Goal: Transaction & Acquisition: Purchase product/service

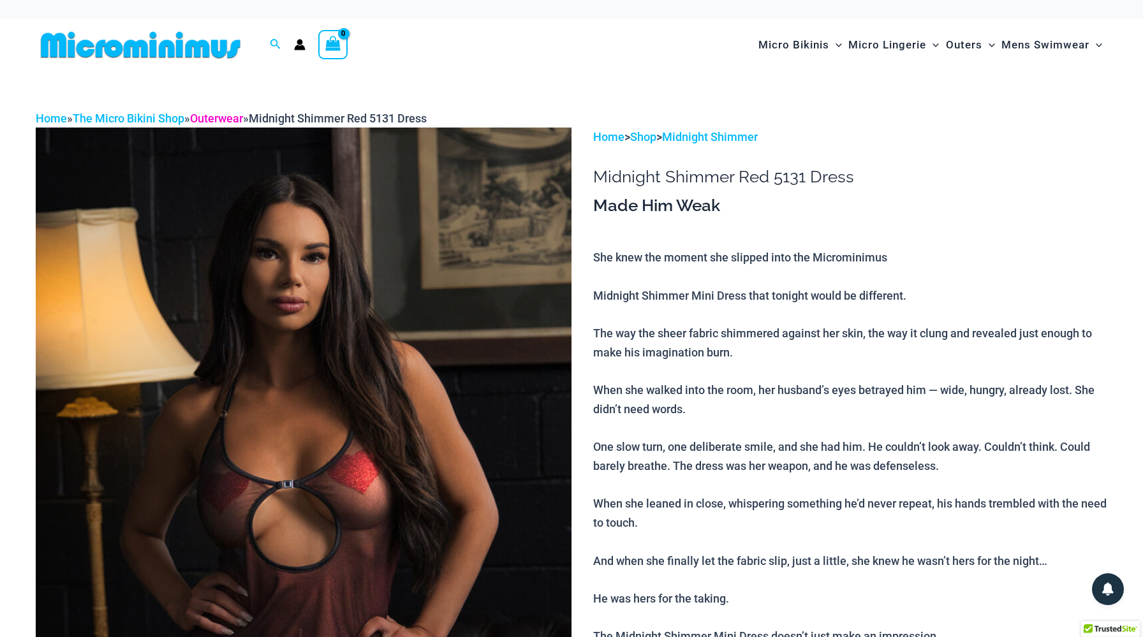
click at [226, 120] on link "Outerwear" at bounding box center [216, 118] width 53 height 13
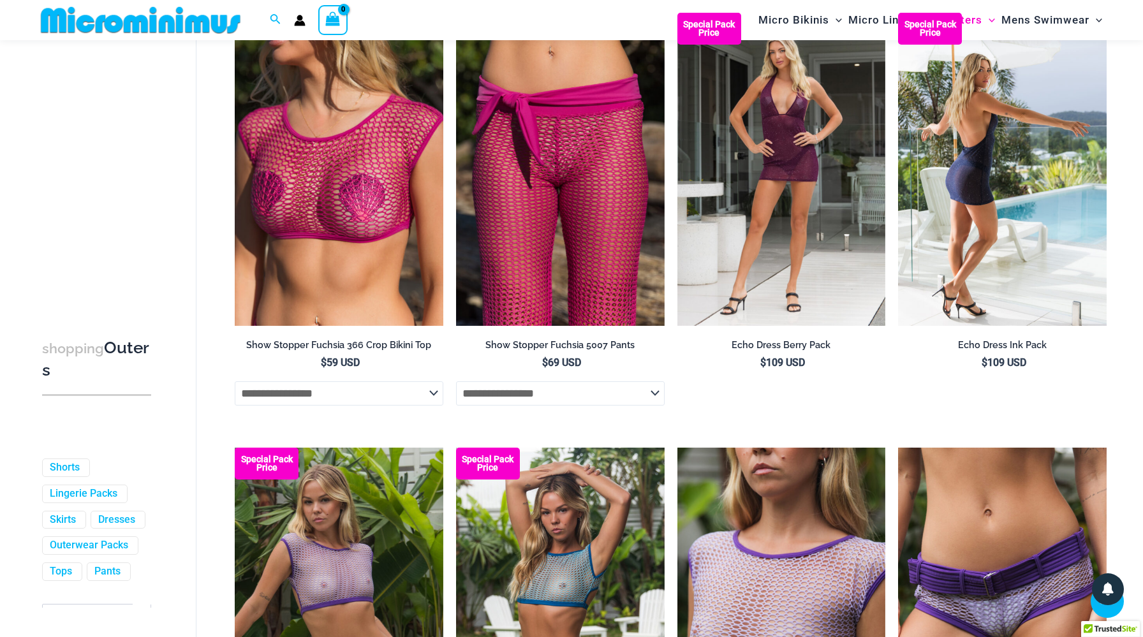
scroll to position [1964, 0]
click at [994, 131] on img at bounding box center [1002, 168] width 209 height 313
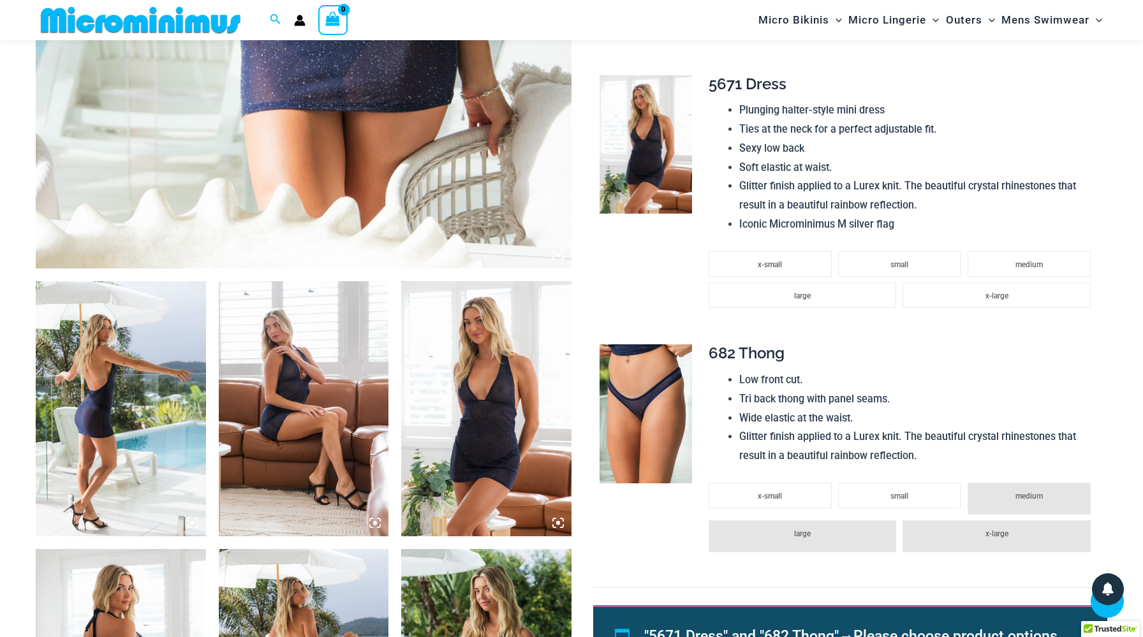
scroll to position [659, 0]
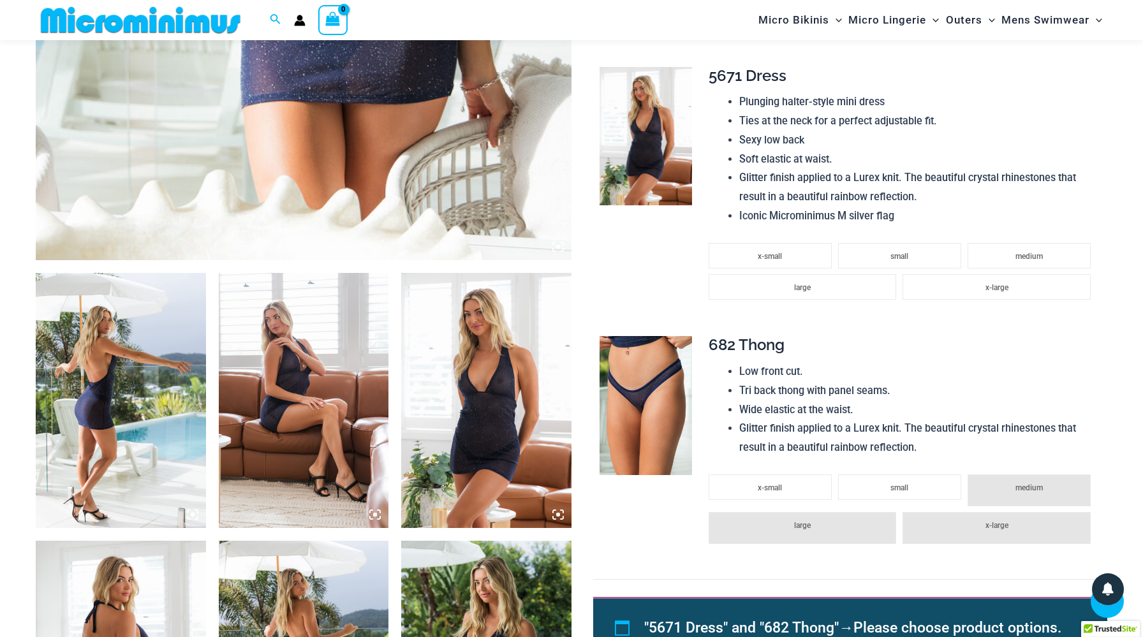
click at [161, 314] on img at bounding box center [121, 400] width 170 height 255
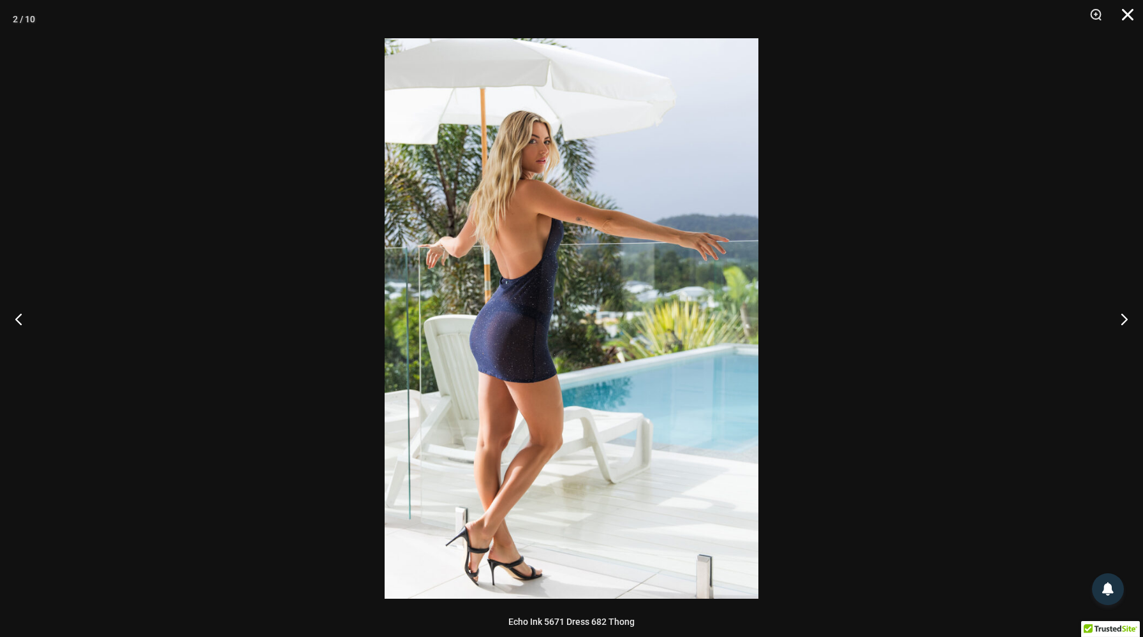
click at [1130, 13] on button "Close" at bounding box center [1123, 19] width 32 height 38
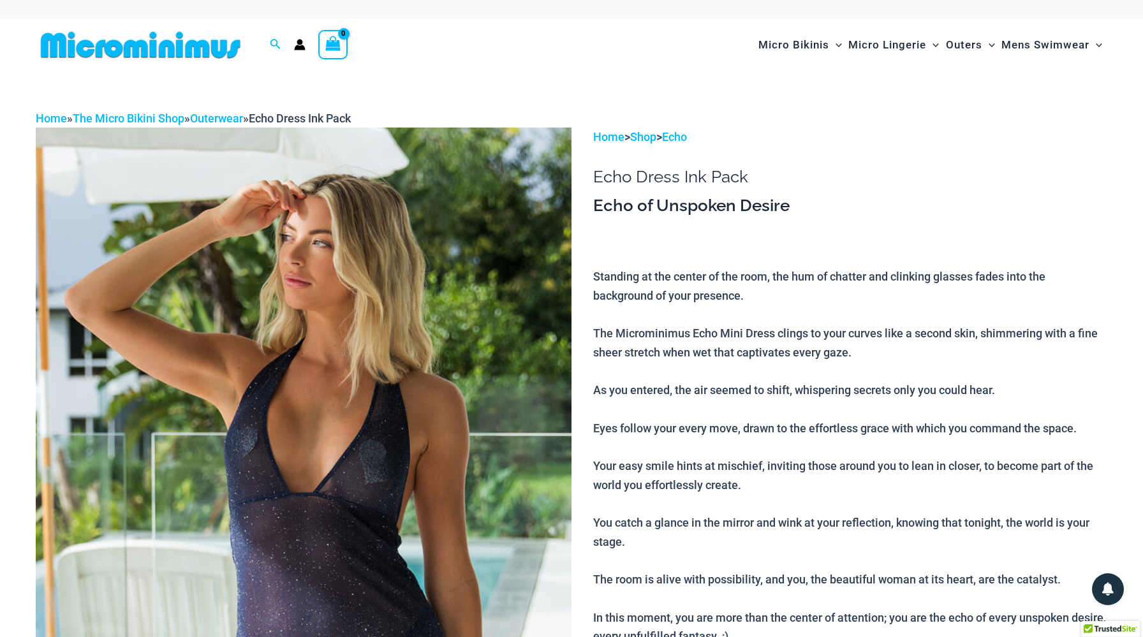
scroll to position [0, 0]
click at [136, 121] on link "The Micro Bikini Shop" at bounding box center [129, 118] width 112 height 13
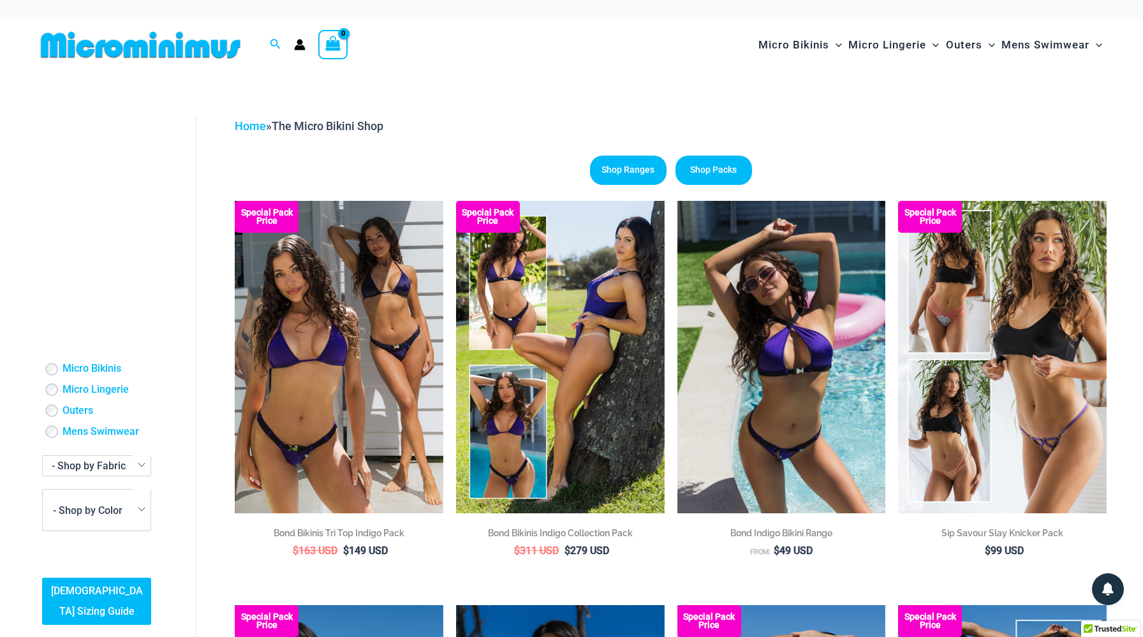
click at [170, 48] on img at bounding box center [141, 45] width 210 height 29
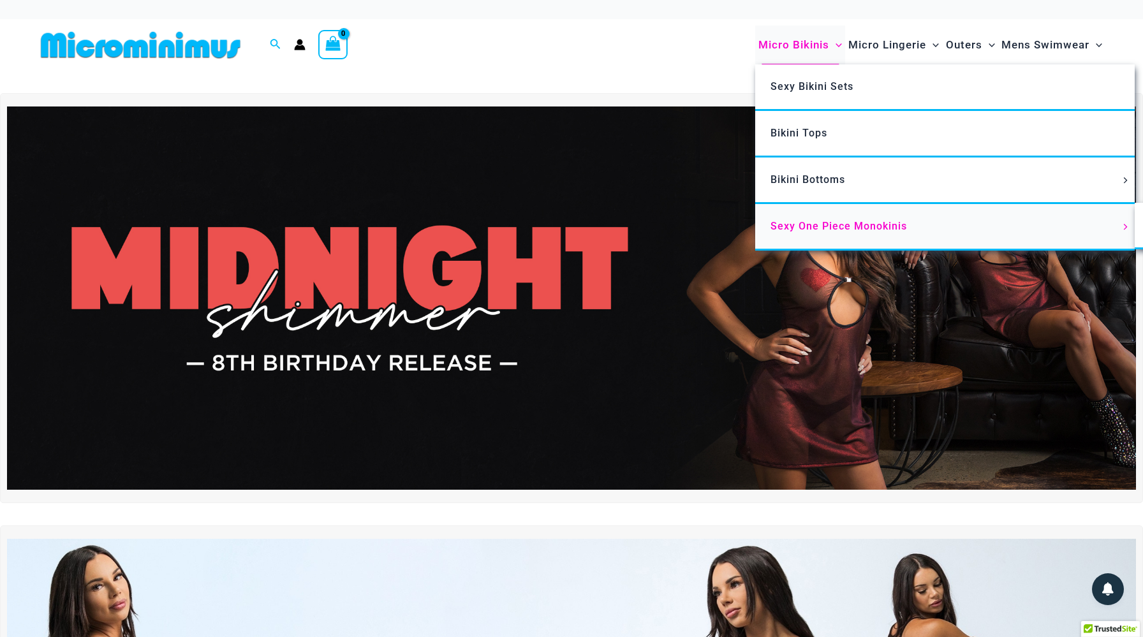
click at [809, 220] on span "Sexy One Piece Monokinis" at bounding box center [838, 226] width 136 height 12
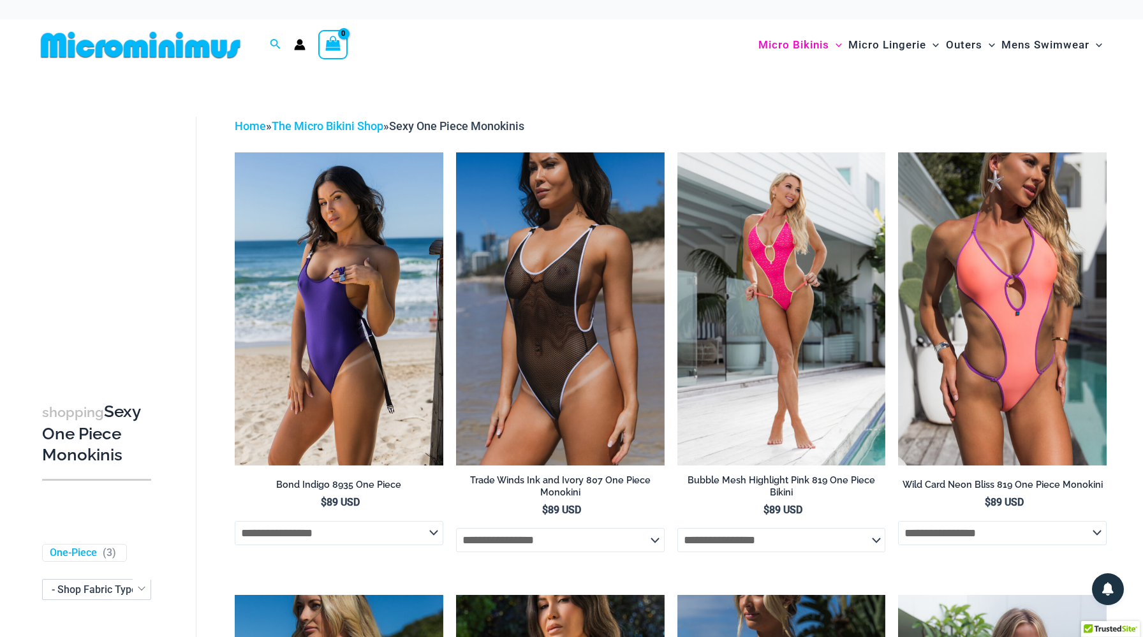
click at [198, 38] on img at bounding box center [141, 45] width 210 height 29
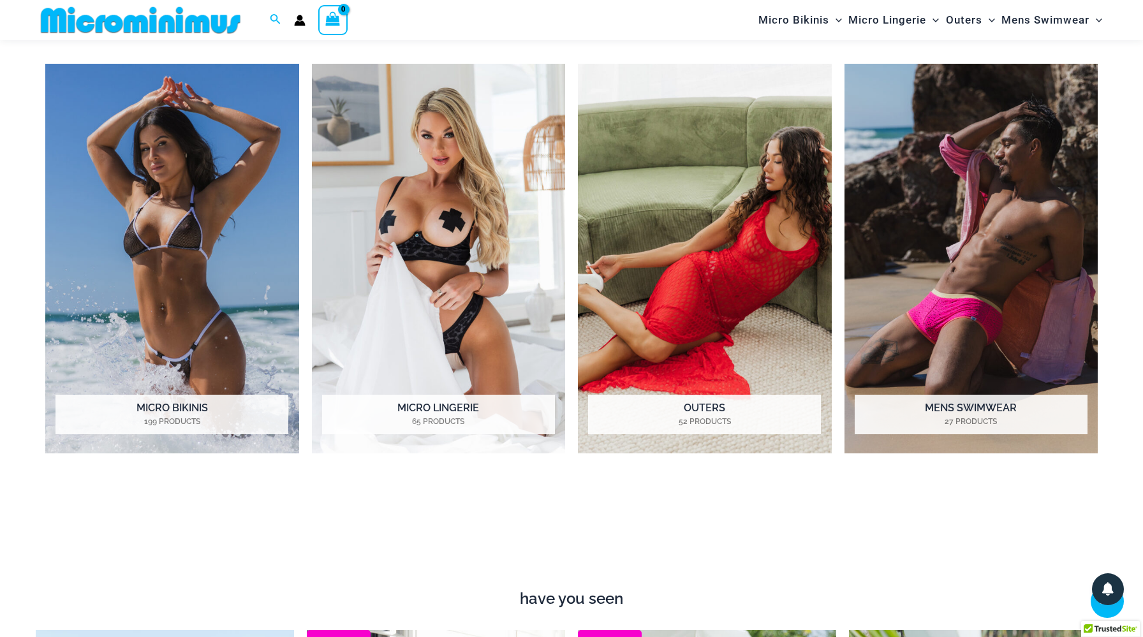
scroll to position [1132, 0]
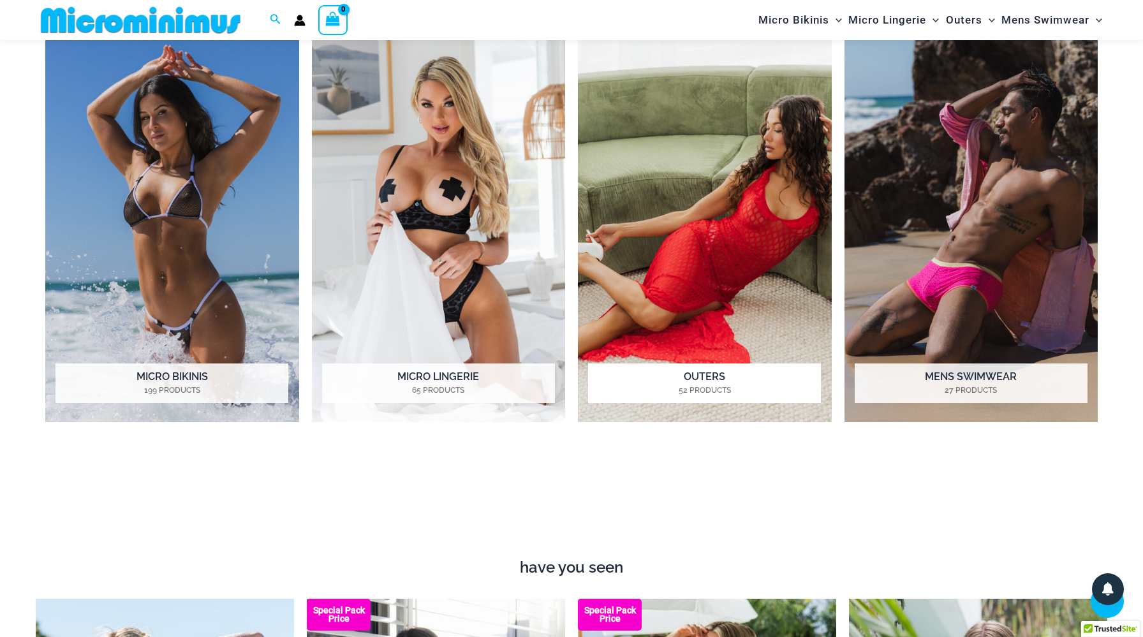
click at [750, 189] on img "Visit product category Outers" at bounding box center [705, 228] width 254 height 390
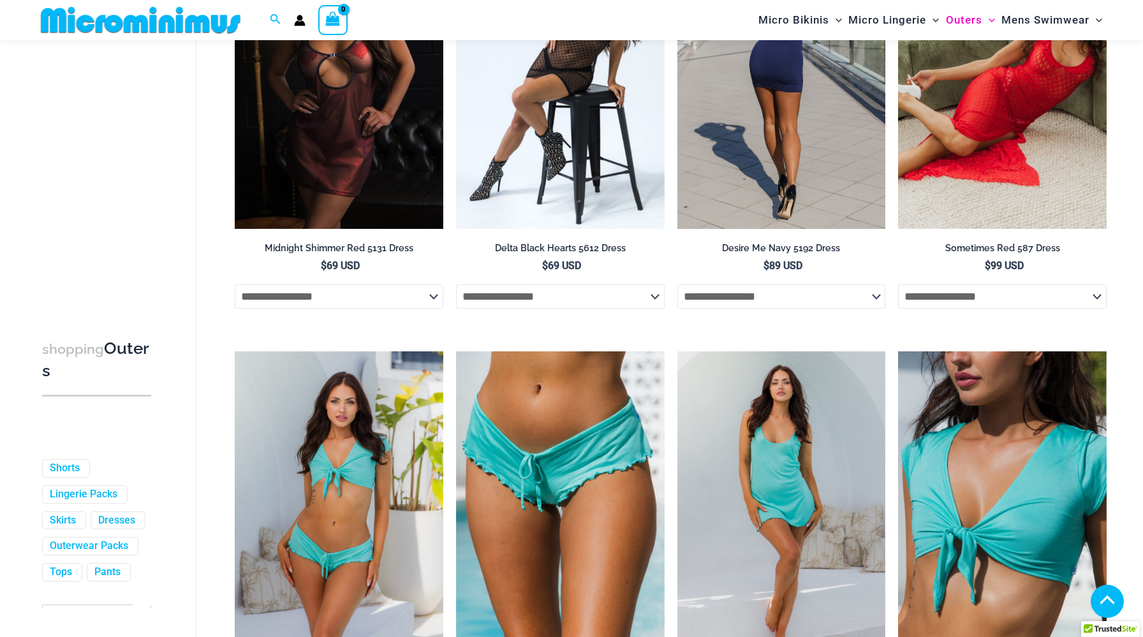
scroll to position [323, 0]
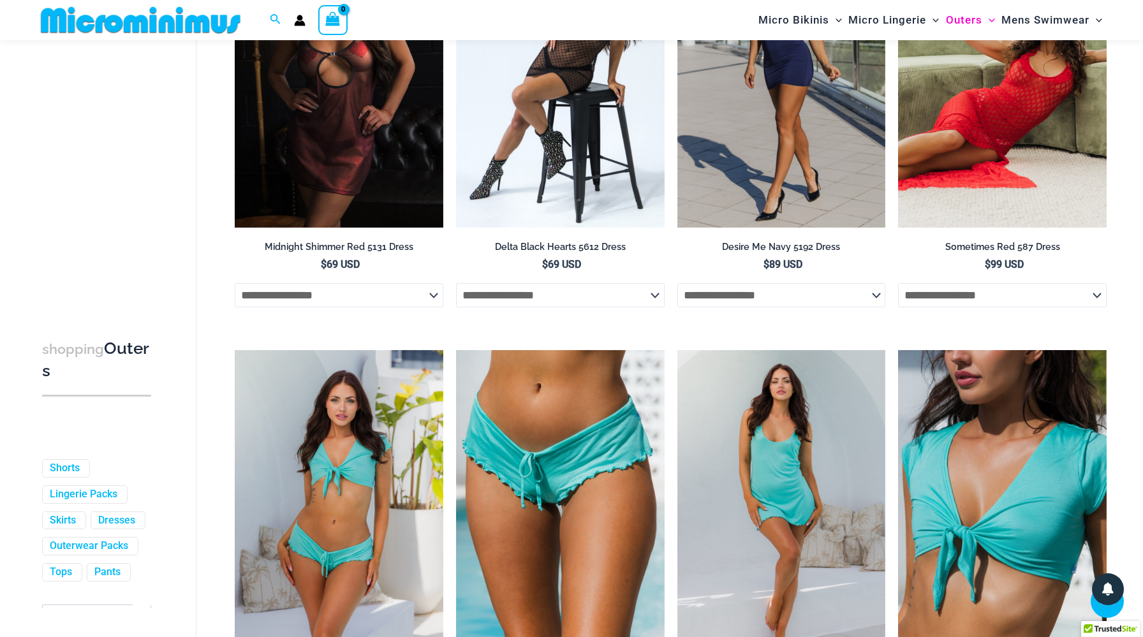
click at [964, 133] on img at bounding box center [1002, 71] width 209 height 313
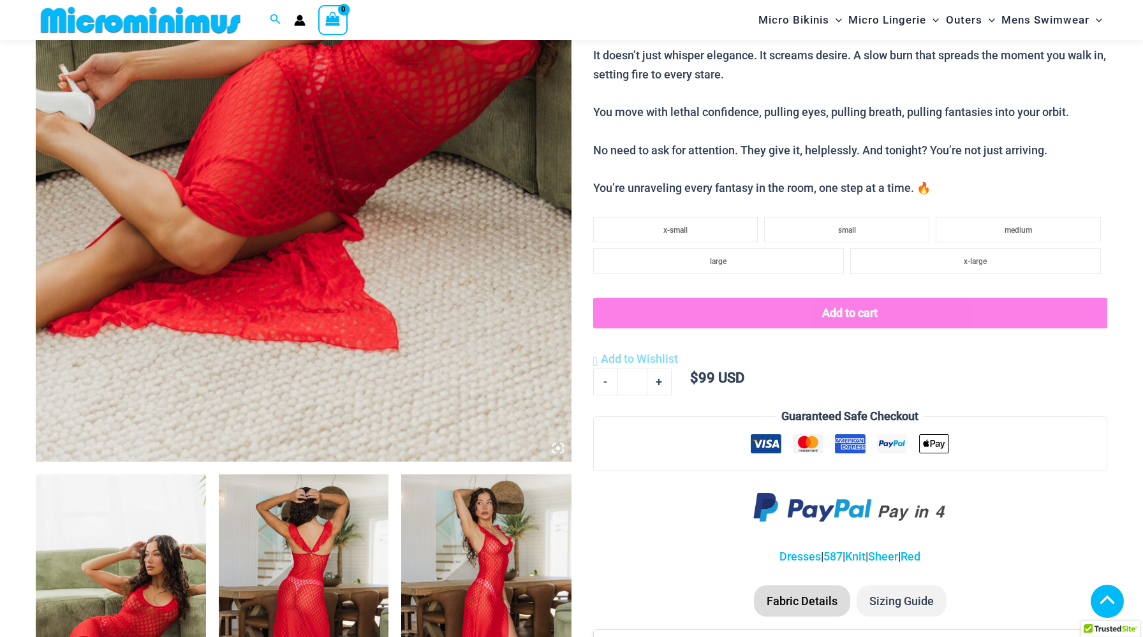
scroll to position [708, 0]
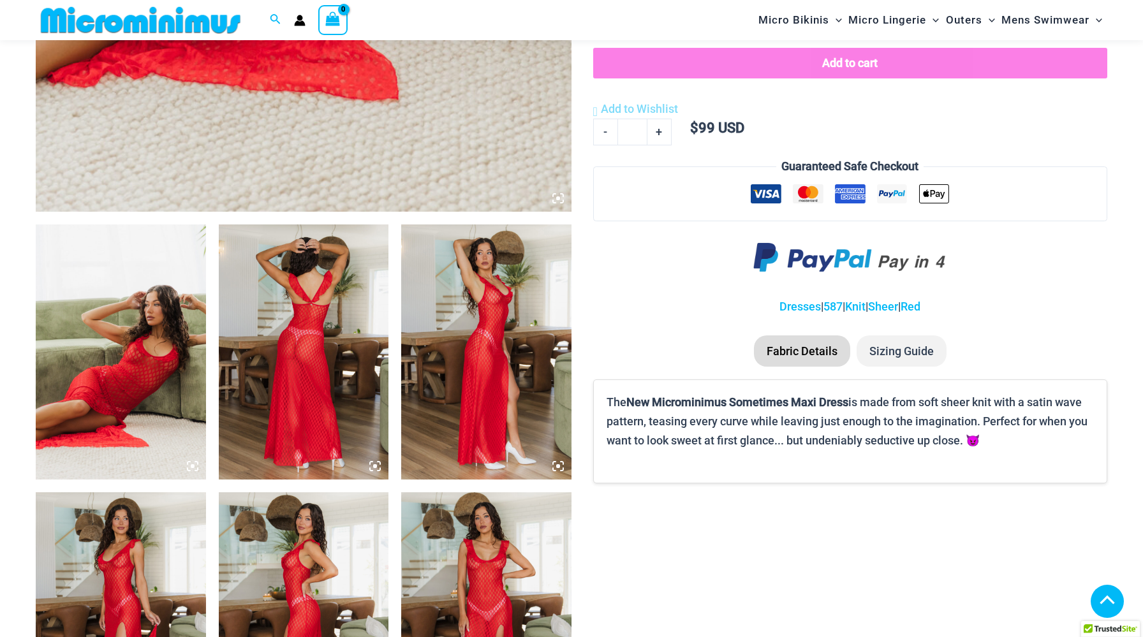
click at [202, 334] on img at bounding box center [121, 351] width 170 height 255
click at [349, 346] on img at bounding box center [304, 351] width 170 height 255
click at [300, 395] on img at bounding box center [304, 351] width 170 height 255
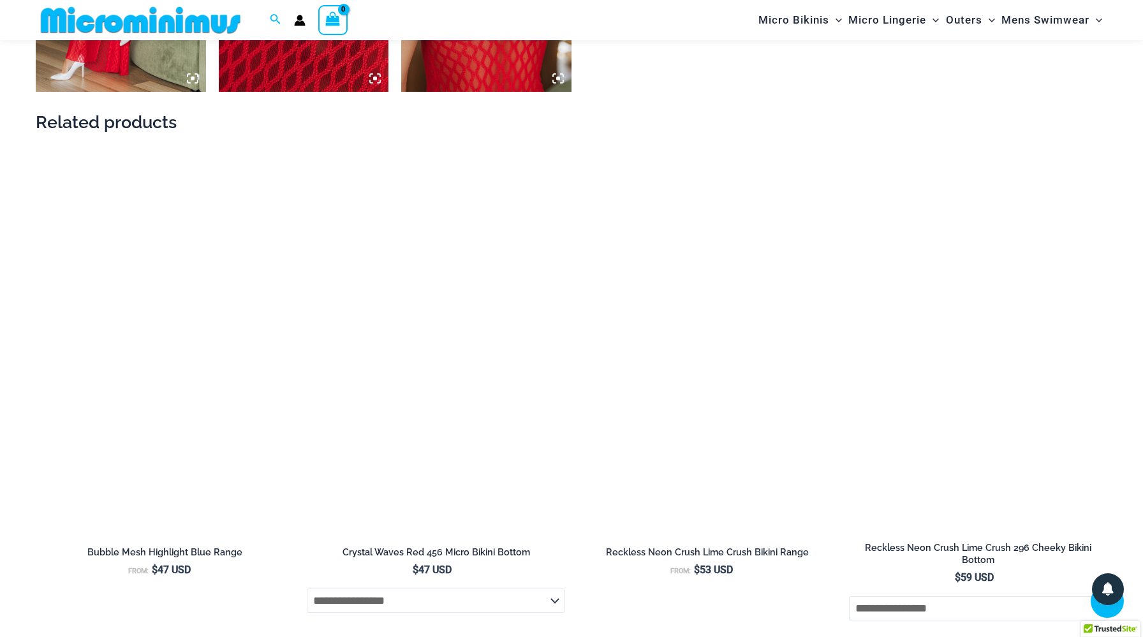
scroll to position [1632, 0]
